Goal: Information Seeking & Learning: Understand process/instructions

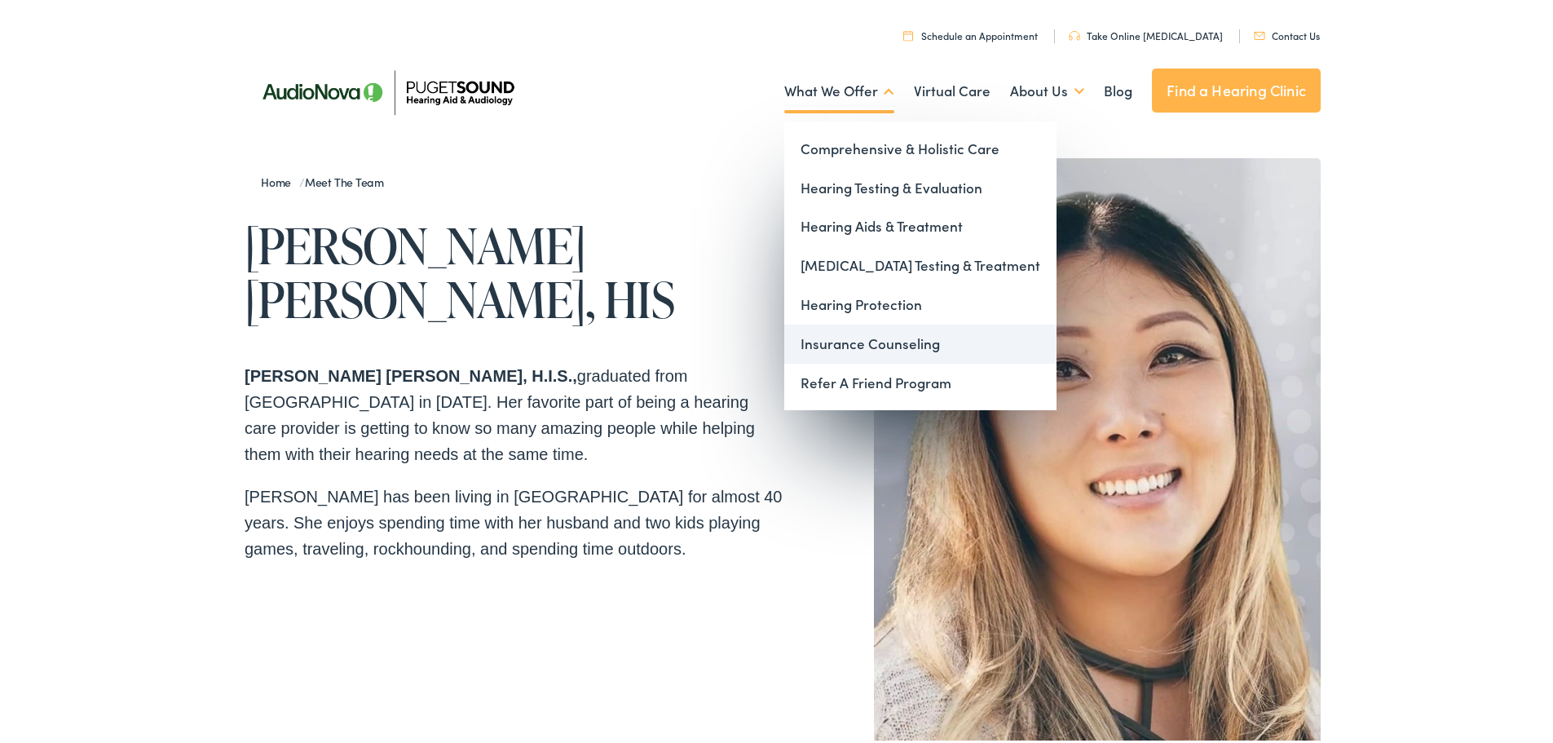
click at [831, 331] on link "Insurance Counseling" at bounding box center [920, 340] width 272 height 39
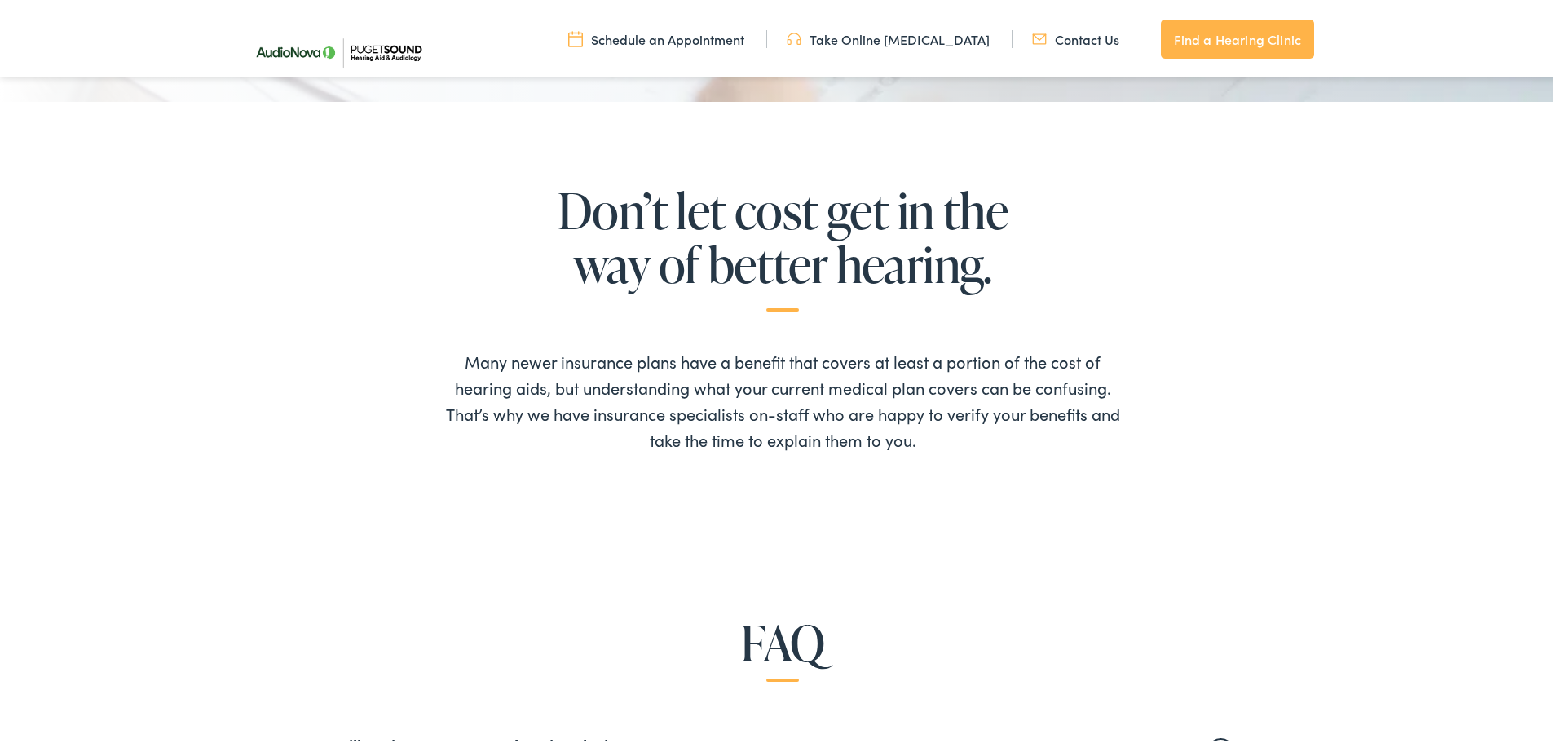
scroll to position [1060, 0]
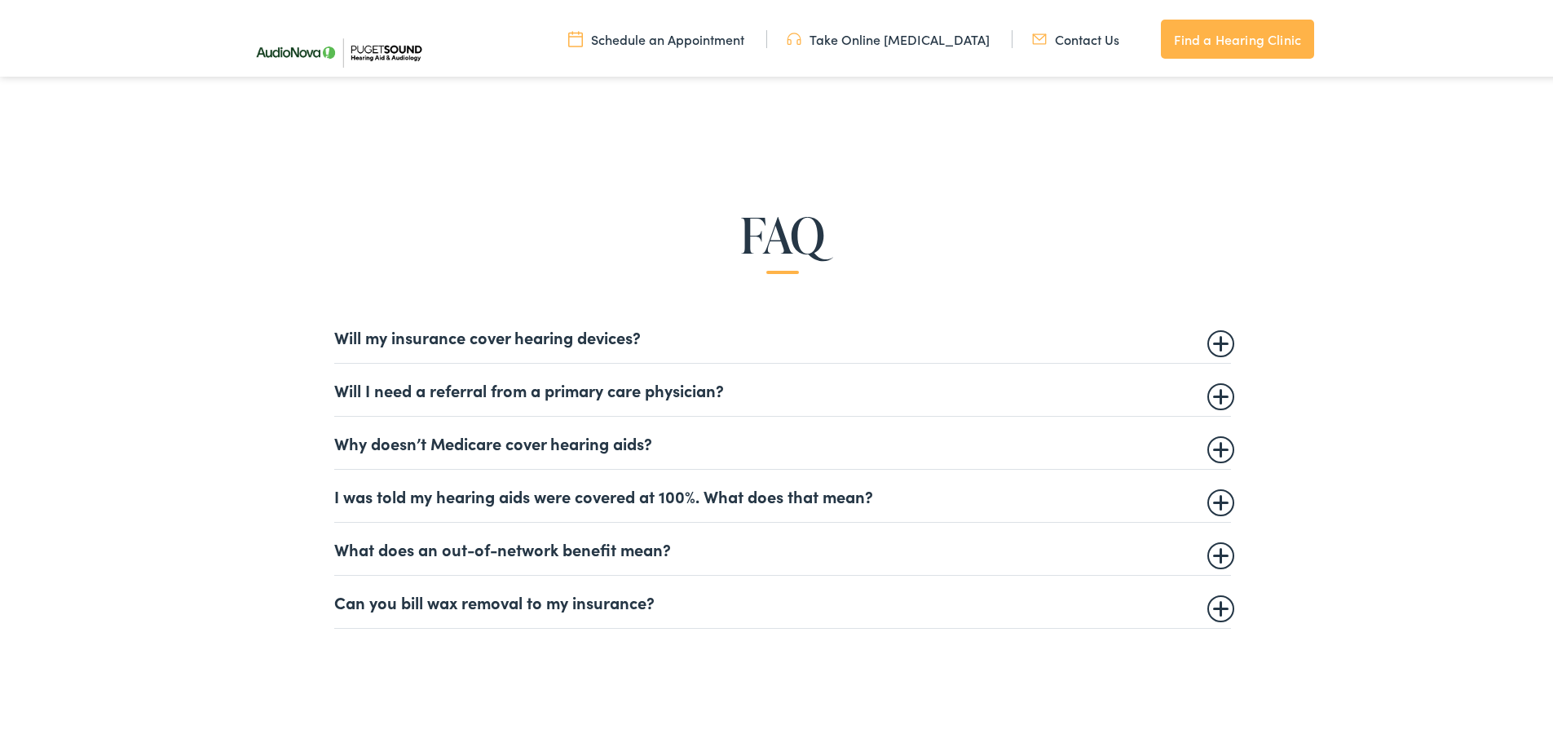
click at [457, 542] on summary "What does an out-of-network benefit mean?" at bounding box center [782, 546] width 897 height 20
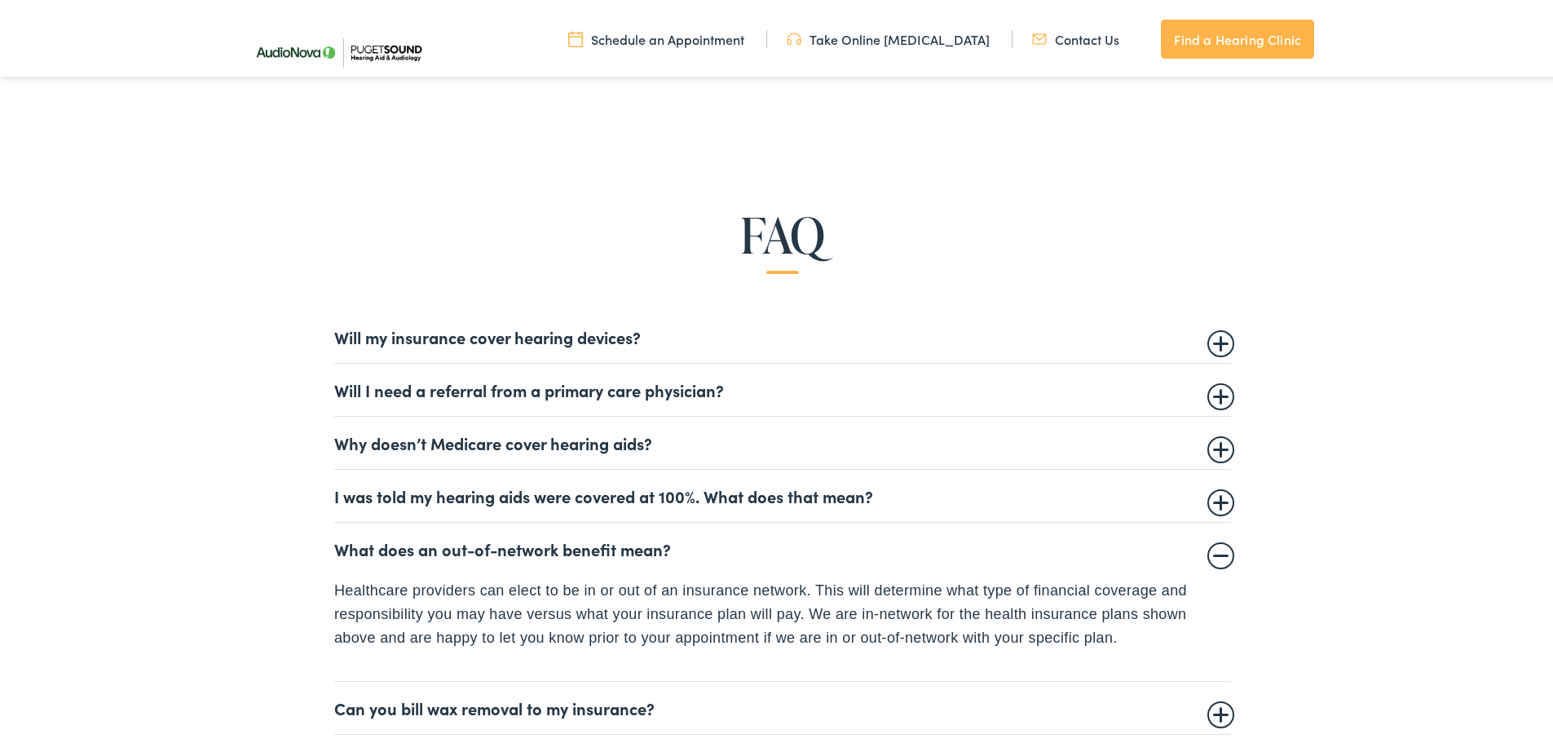
click at [491, 688] on details "Can you bill wax removal to my insurance? Audiologists and hearing care provide…" at bounding box center [782, 704] width 897 height 53
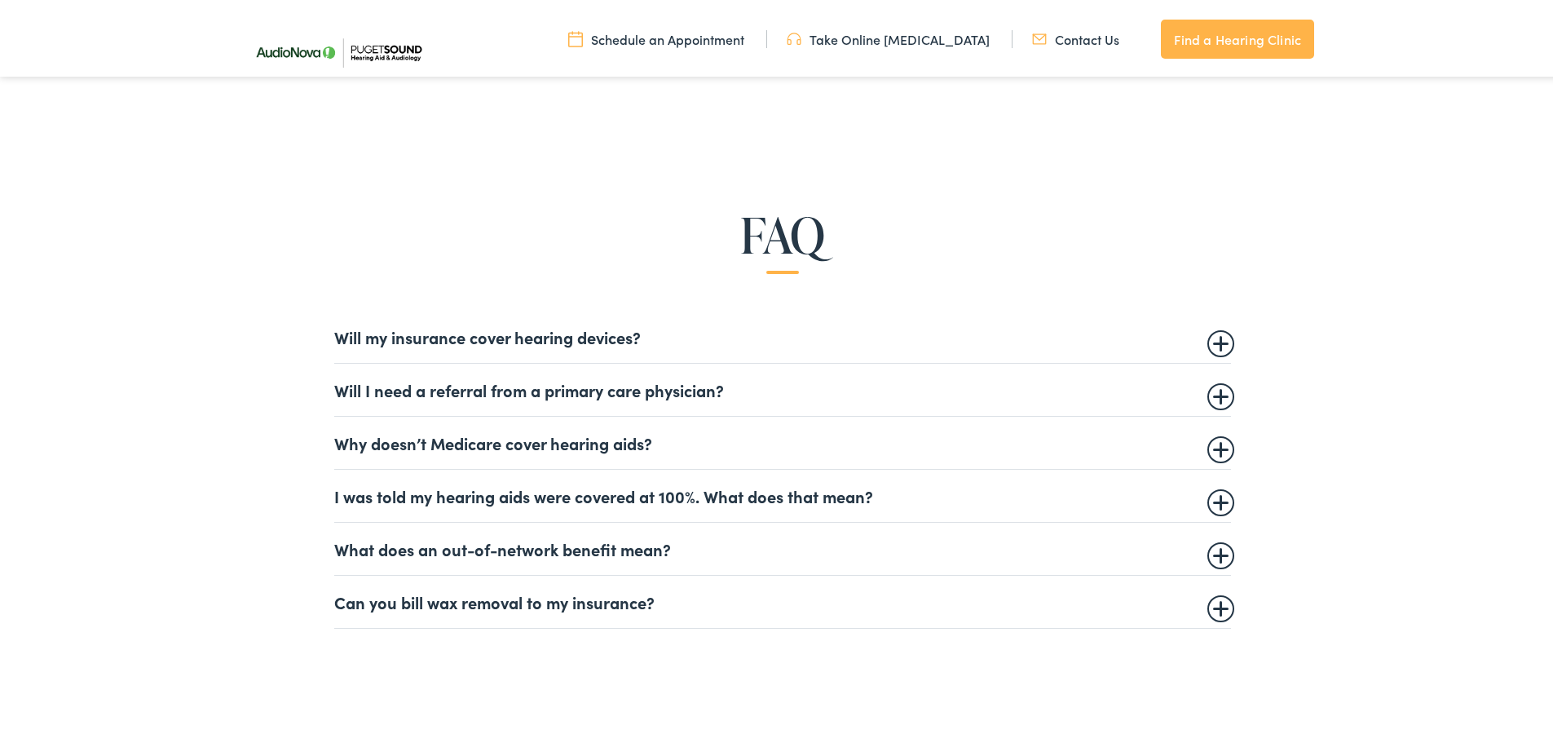
click at [447, 614] on details "Can you bill wax removal to my insurance? Audiologists and hearing care provide…" at bounding box center [782, 598] width 897 height 53
click at [436, 608] on summary "Can you bill wax removal to my insurance?" at bounding box center [782, 599] width 897 height 20
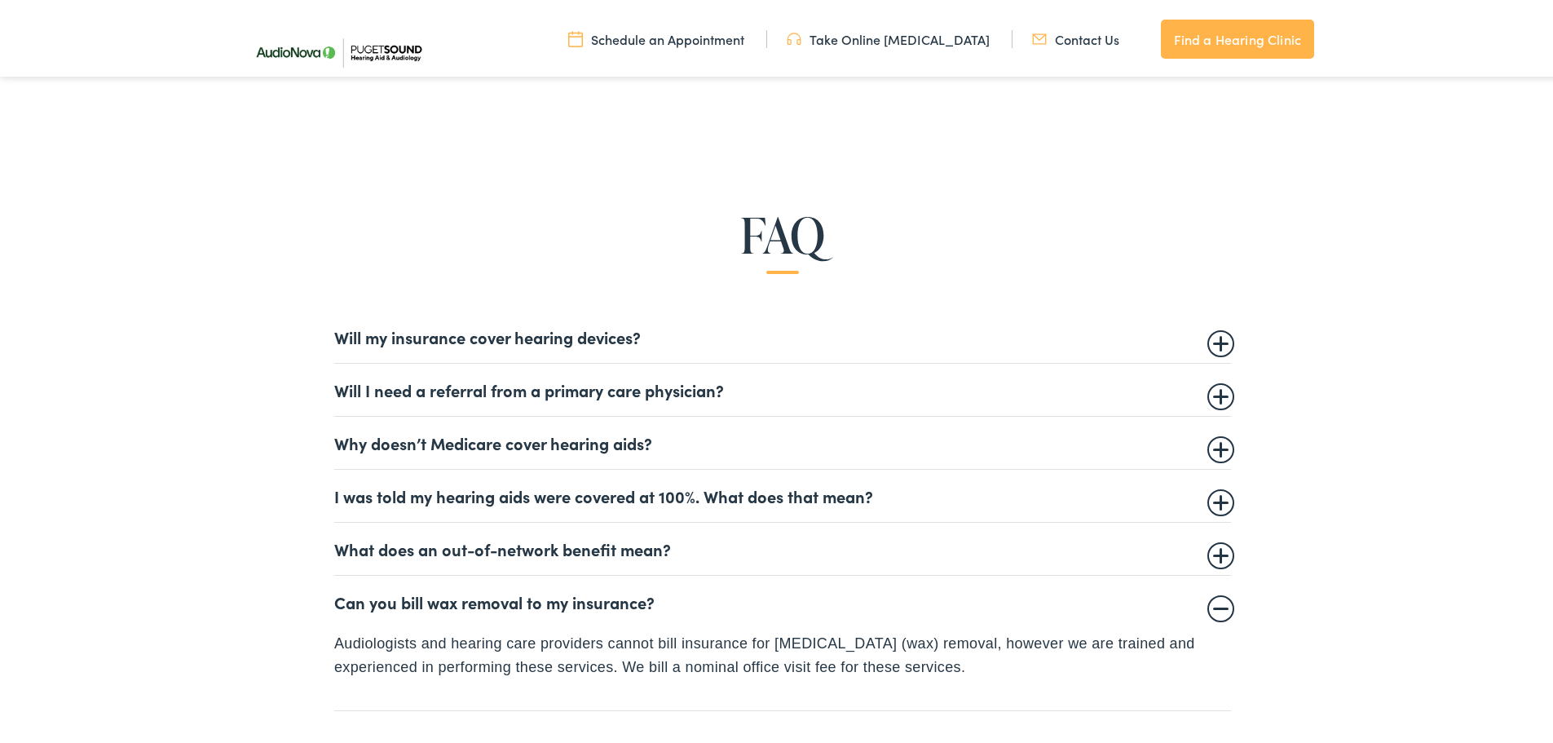
click at [392, 546] on summary "What does an out-of-network benefit mean?" at bounding box center [782, 546] width 897 height 20
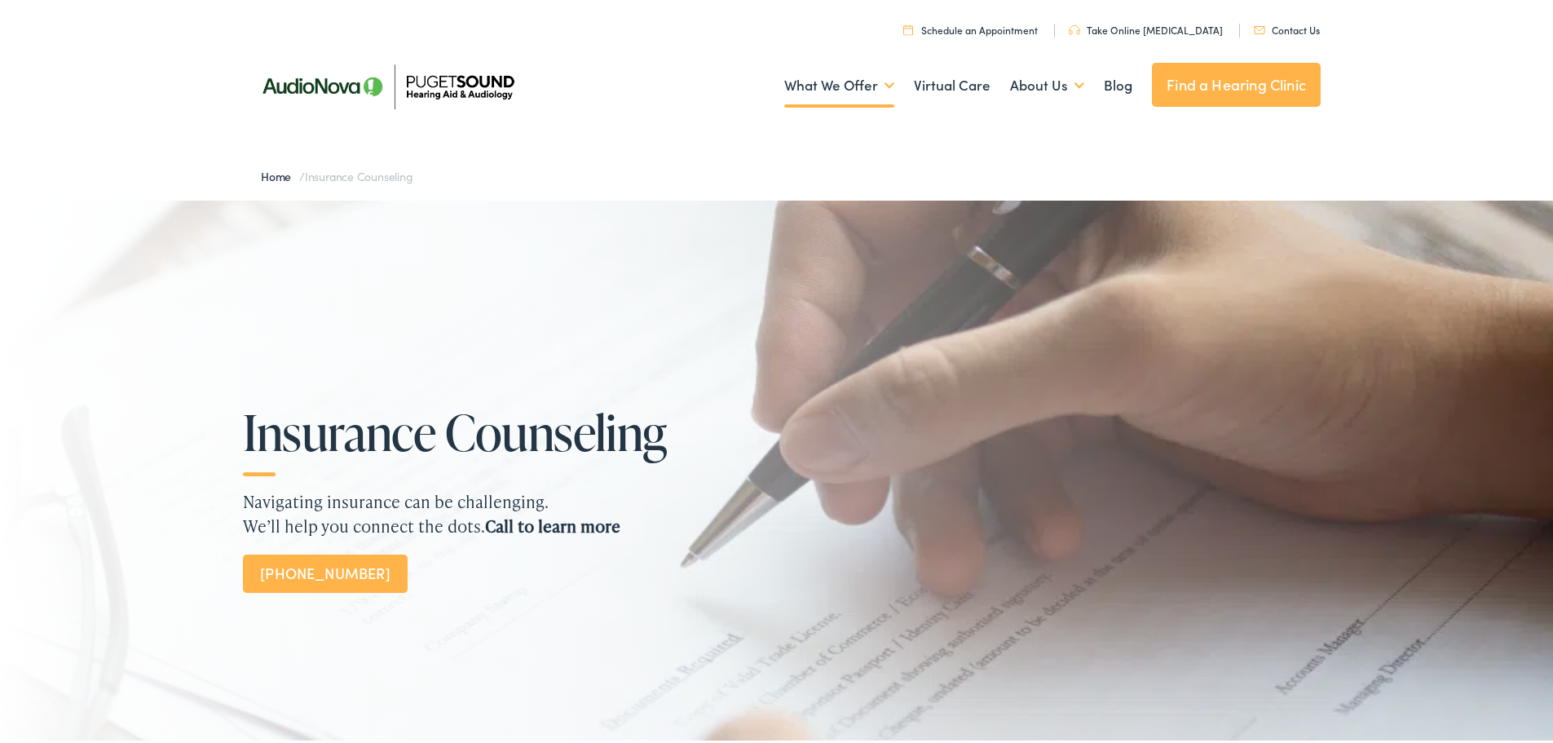
scroll to position [0, 0]
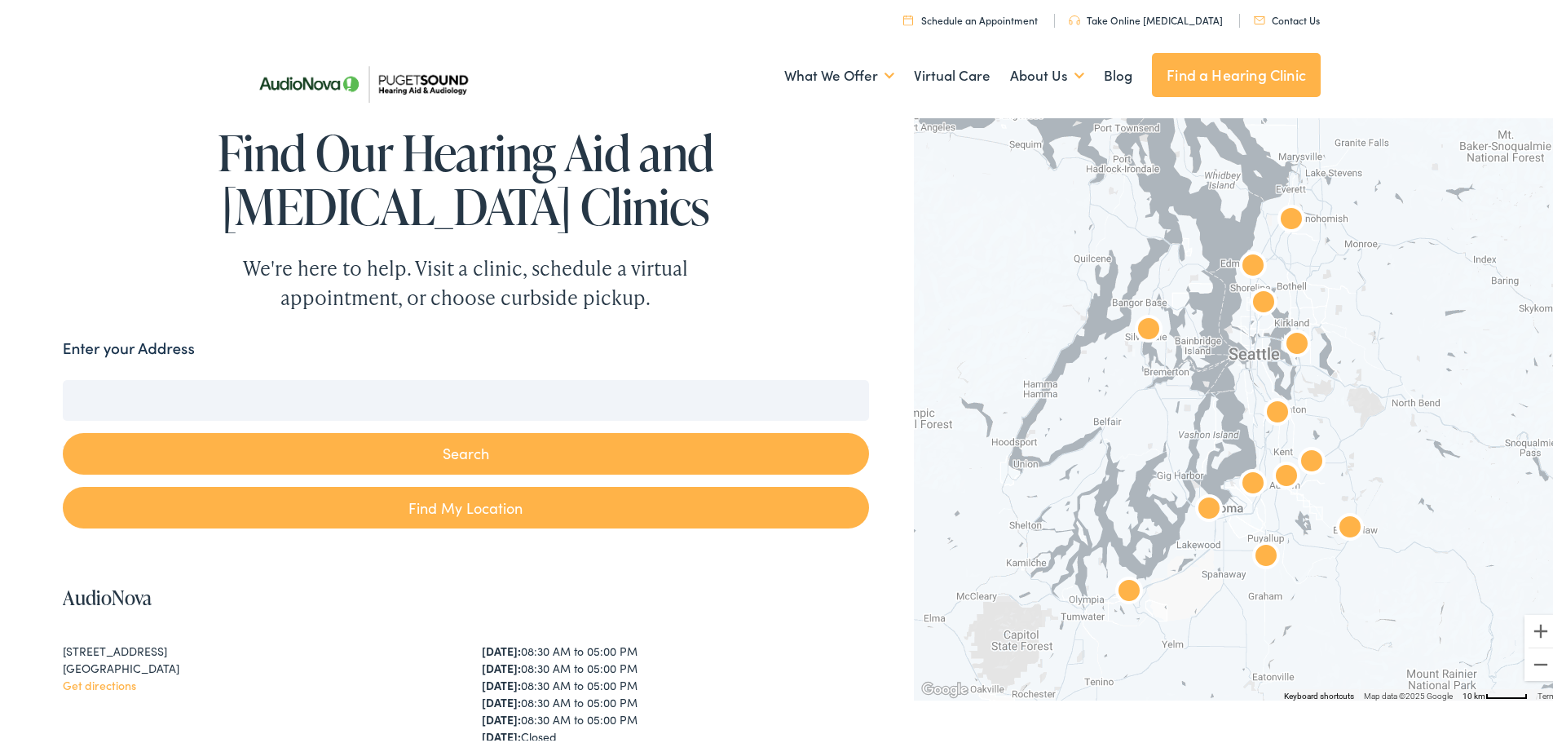
click at [1123, 581] on img "AudioNova" at bounding box center [1129, 589] width 52 height 52
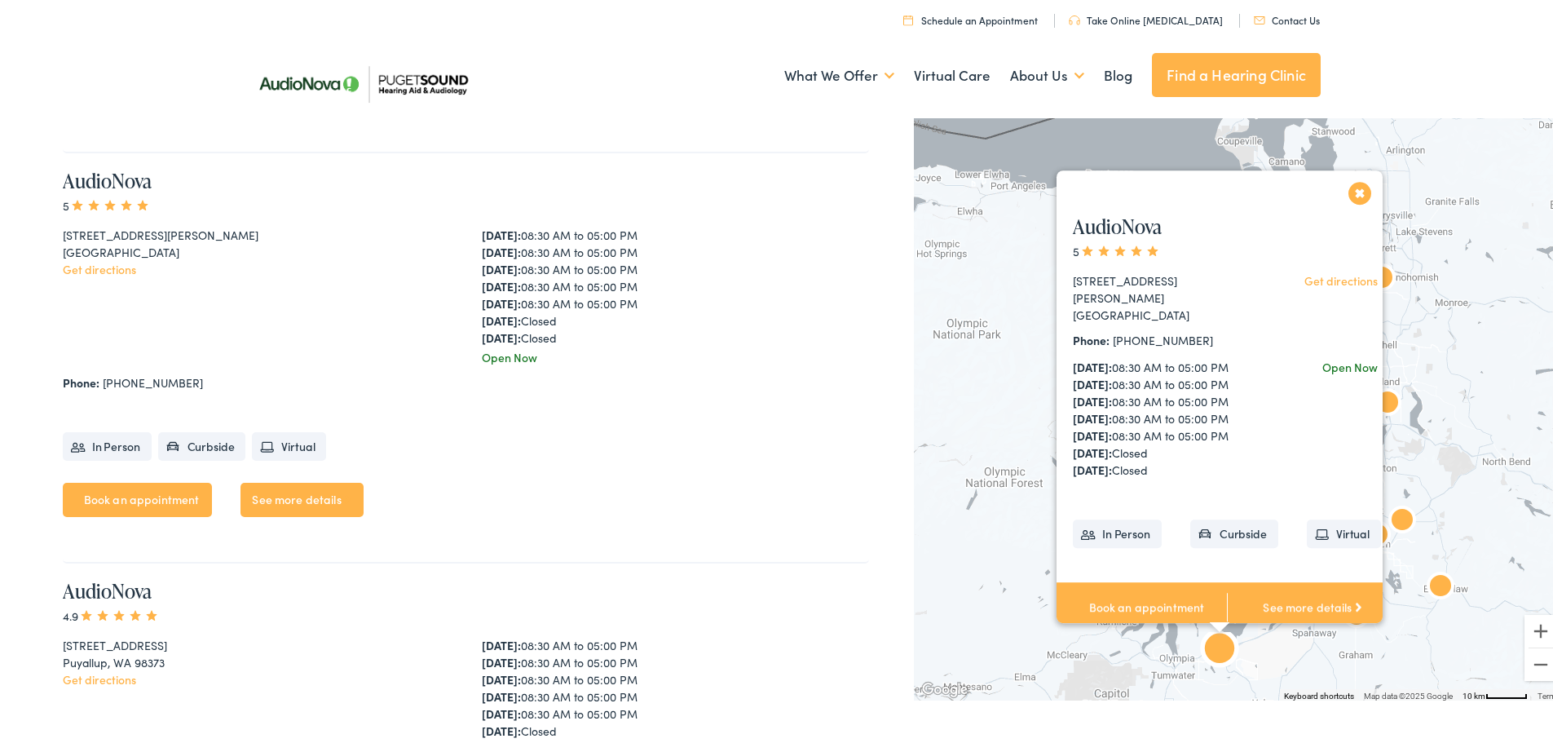
scroll to position [3288, 0]
click at [987, 511] on div "AudioNova 5 8830 Tallon Ln NE #D Lacey, WA 98516 Get directions Phone: 360-764-…" at bounding box center [1239, 403] width 651 height 587
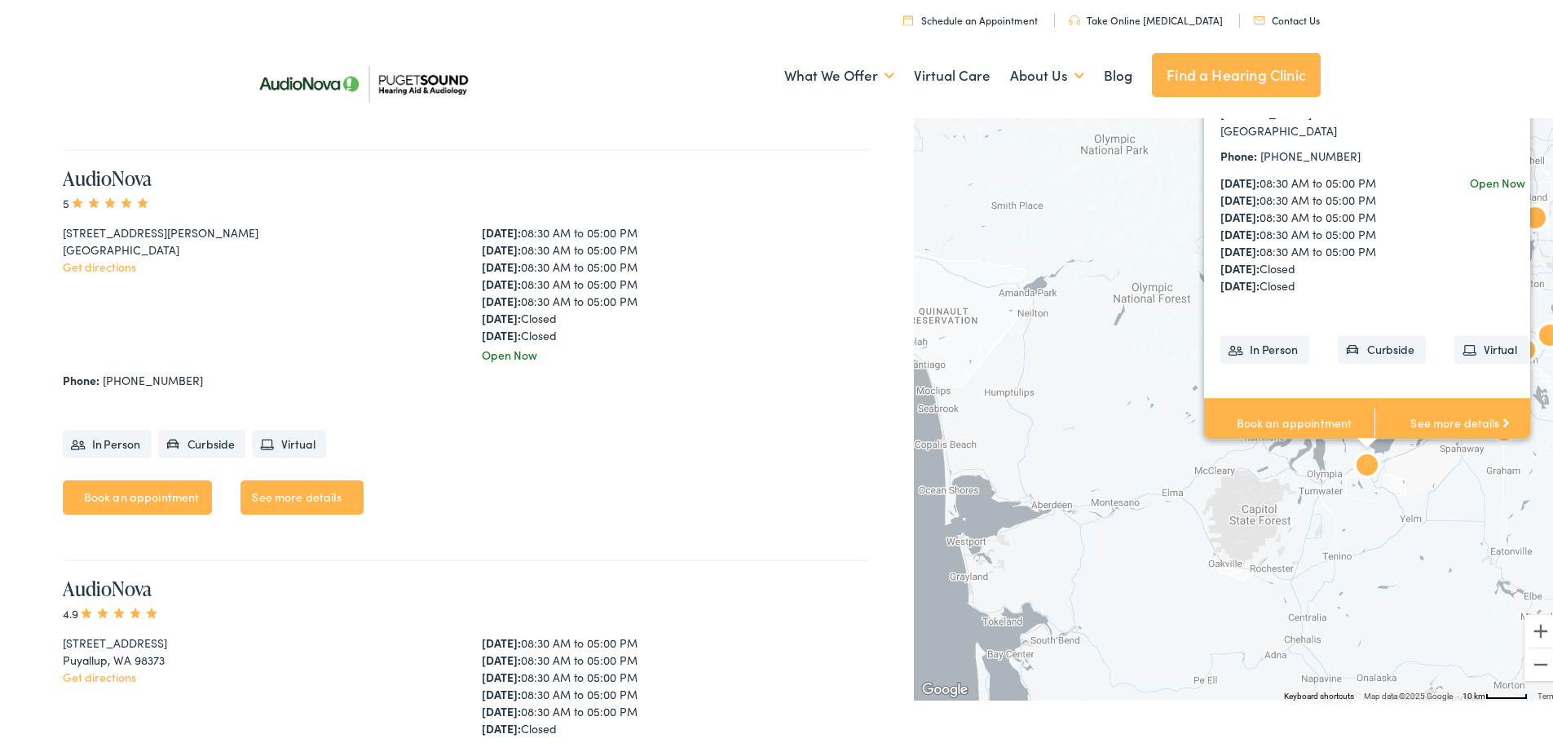
drag, startPoint x: 988, startPoint y: 514, endPoint x: 1054, endPoint y: 350, distance: 176.7
click at [1008, 402] on div "AudioNova 5 8830 Tallon Ln NE #D Lacey, WA 98516 Get directions Phone: 360-764-…" at bounding box center [1239, 403] width 651 height 587
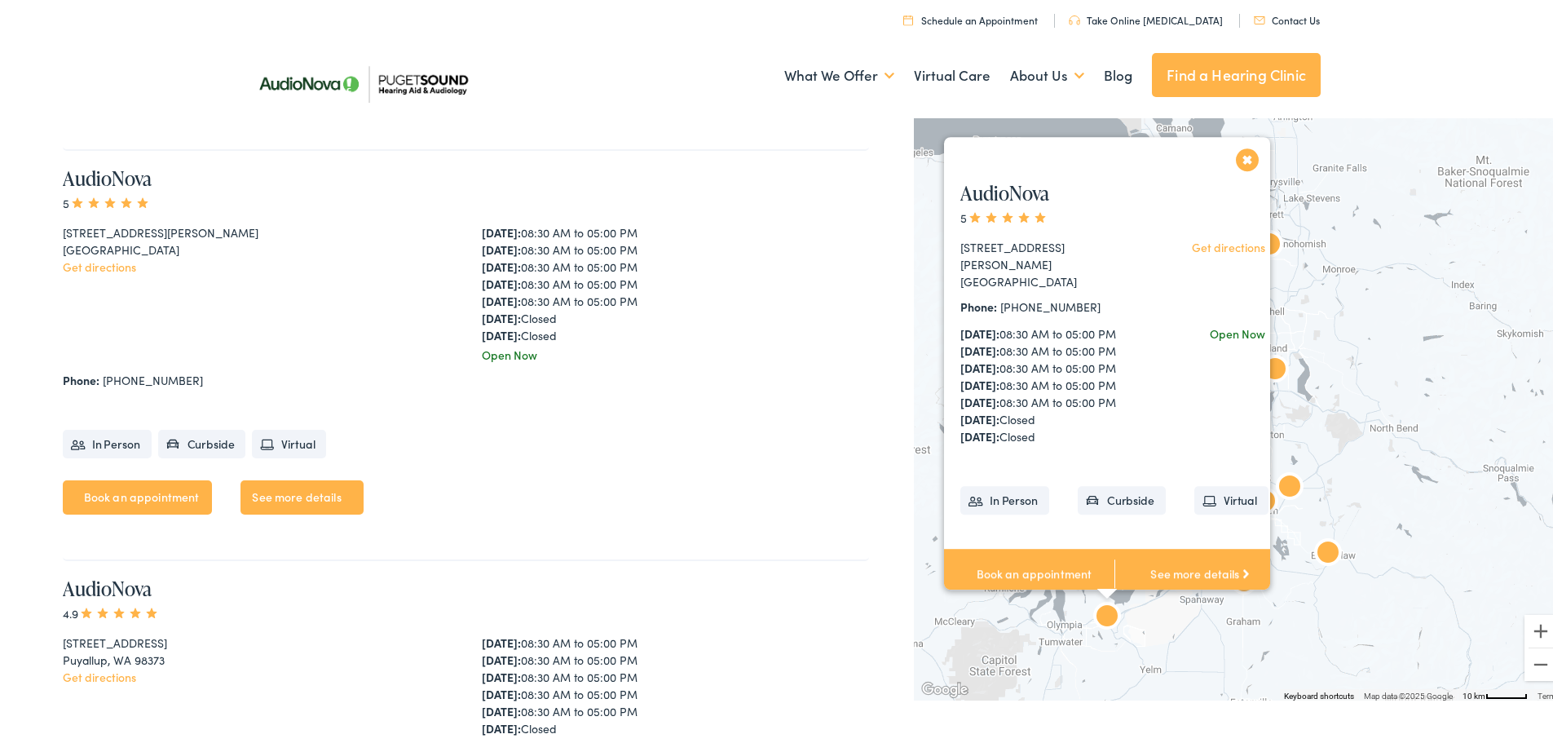
click at [1236, 151] on button "Close" at bounding box center [1248, 156] width 29 height 29
